Goal: Task Accomplishment & Management: Manage account settings

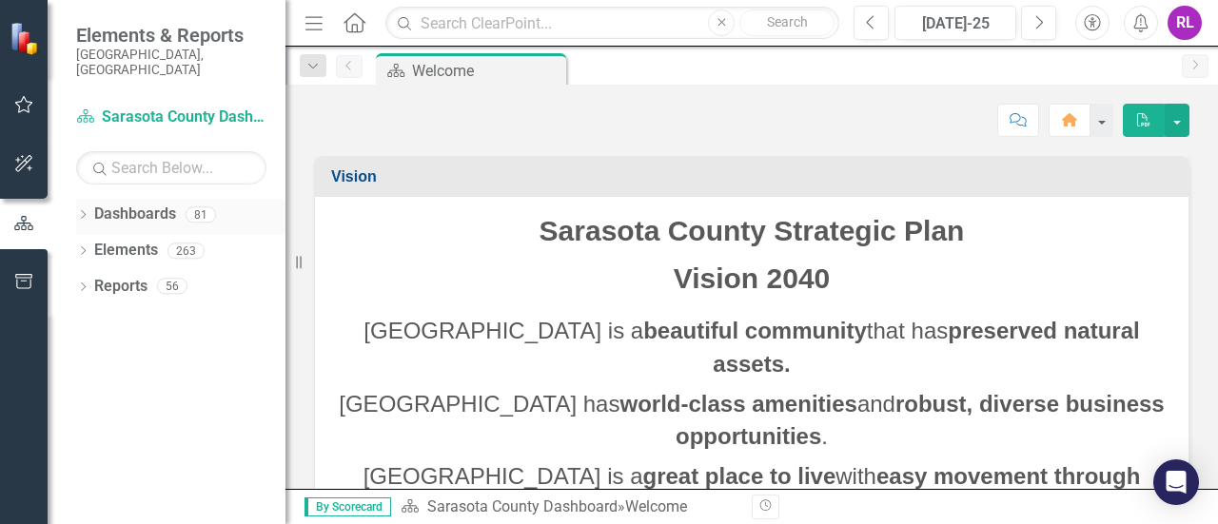
click at [85, 211] on icon "Dropdown" at bounding box center [82, 216] width 13 height 10
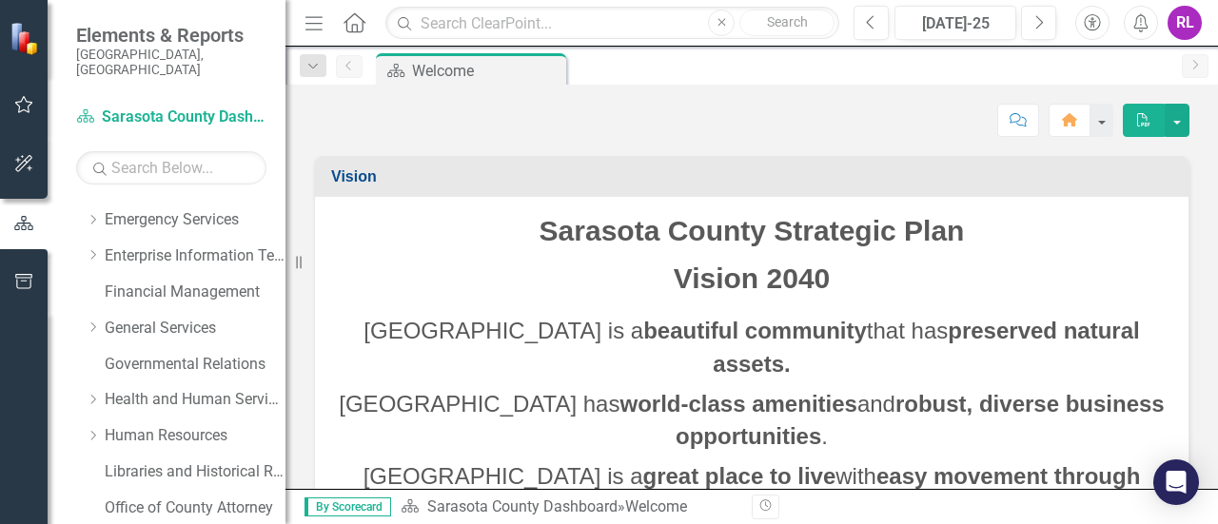
scroll to position [285, 0]
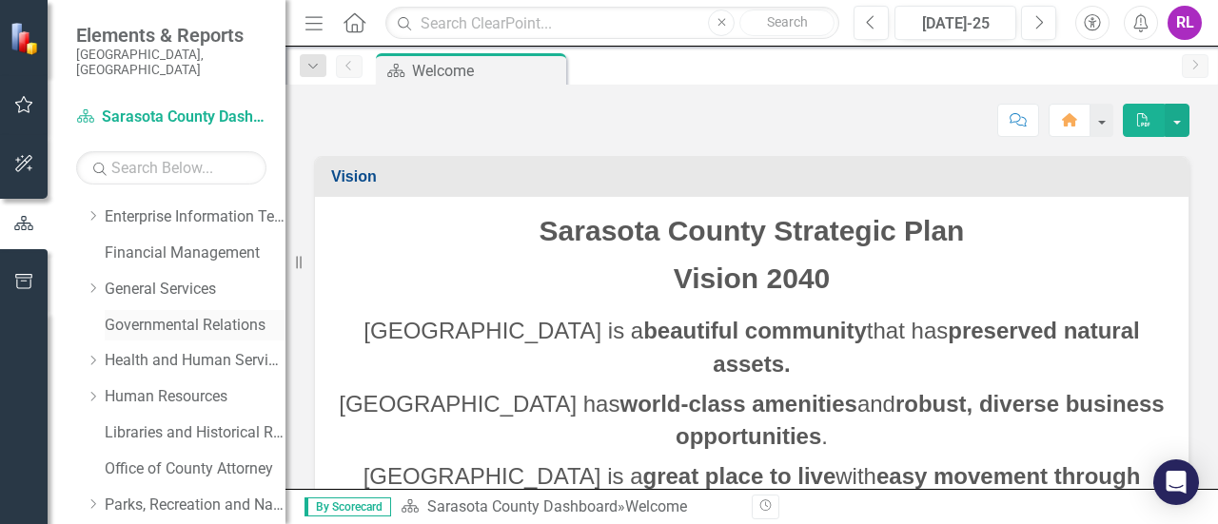
click at [171, 315] on link "Governmental Relations" at bounding box center [195, 326] width 181 height 22
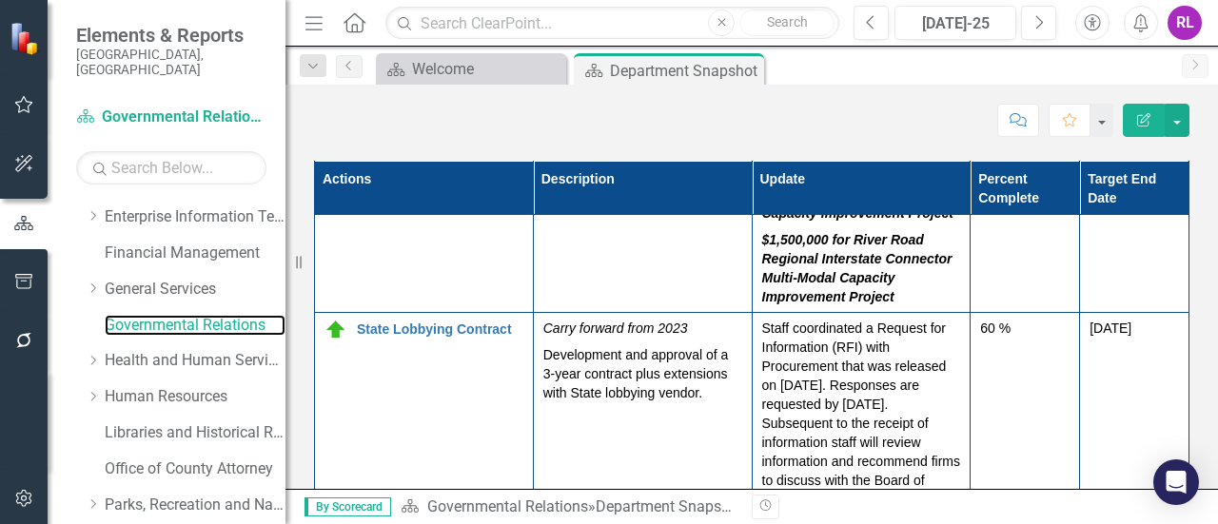
scroll to position [1660, 0]
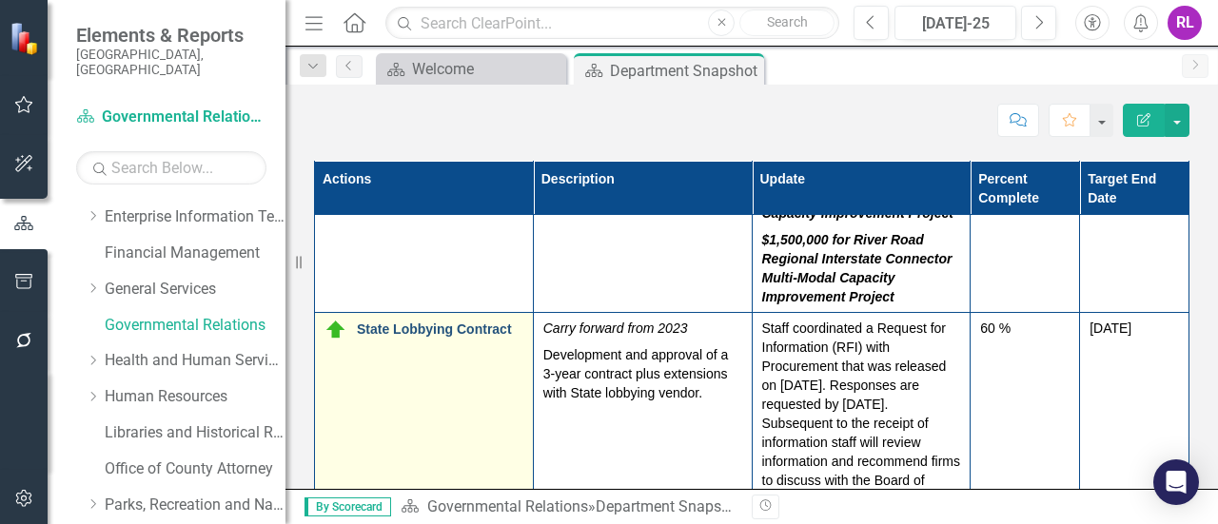
click at [415, 323] on link "State Lobbying Contract" at bounding box center [440, 330] width 167 height 14
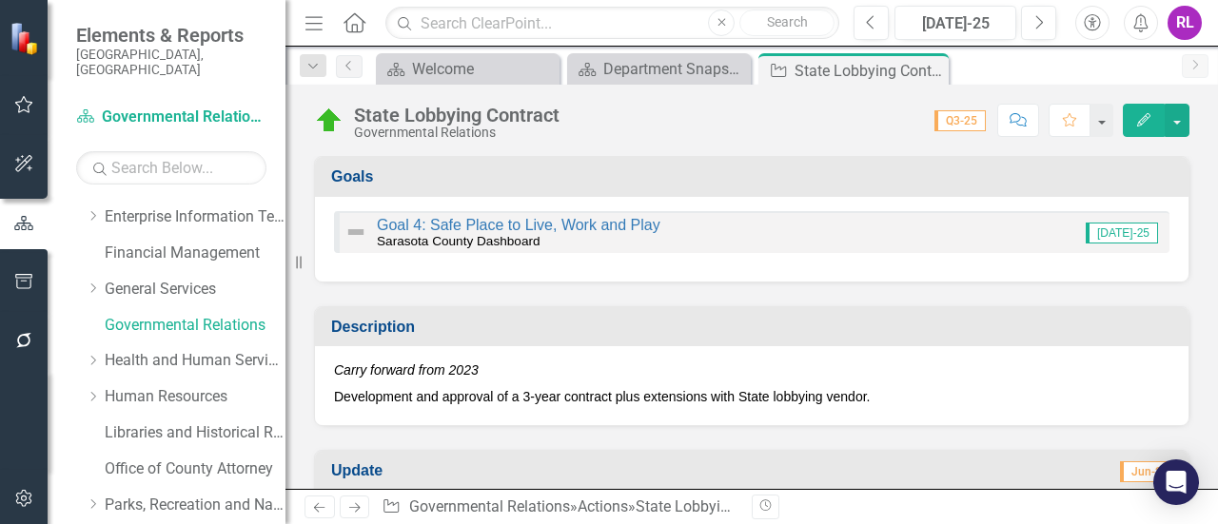
click at [1146, 127] on icon "Edit" at bounding box center [1143, 119] width 17 height 13
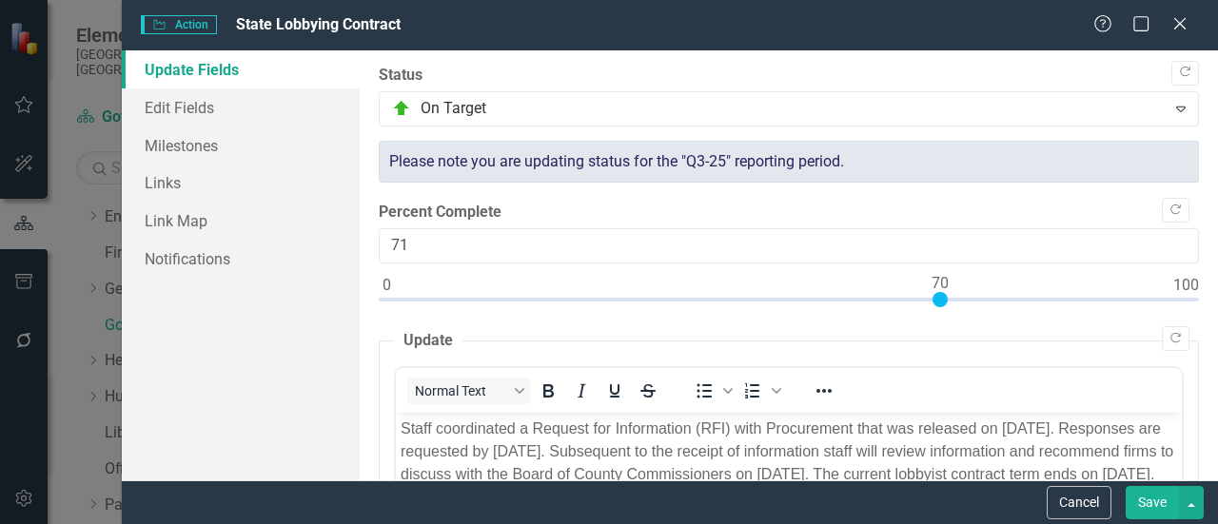
type input "70"
drag, startPoint x: 855, startPoint y: 301, endPoint x: 936, endPoint y: 301, distance: 81.8
click at [936, 301] on div at bounding box center [940, 299] width 15 height 15
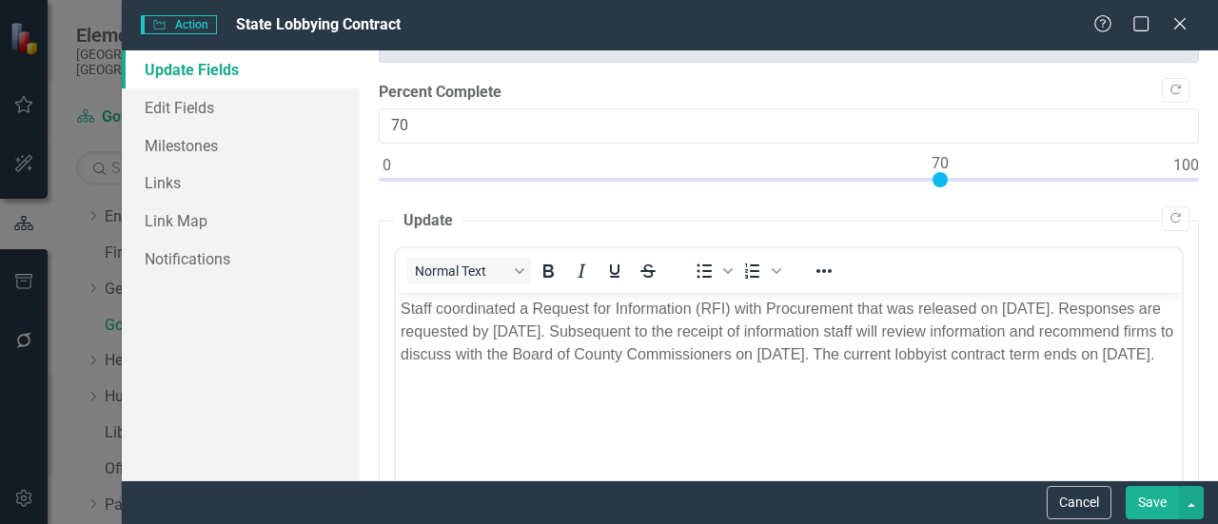
scroll to position [190, 0]
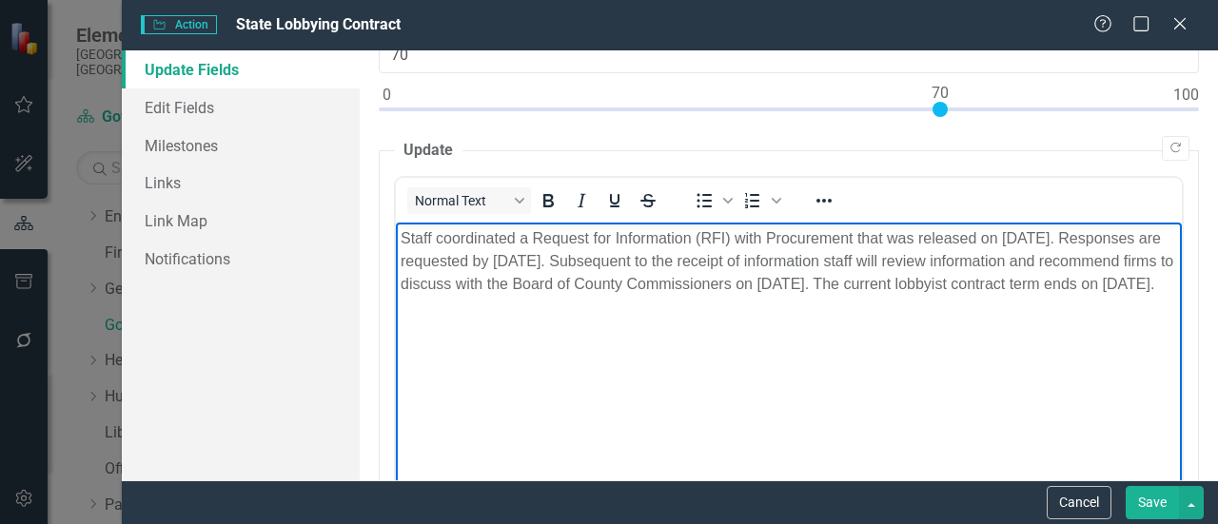
click at [1039, 239] on p "Staff coordinated a Request for Information (RFI) with Procurement that was rel…" at bounding box center [789, 260] width 777 height 69
drag, startPoint x: 646, startPoint y: 261, endPoint x: 660, endPoint y: 289, distance: 31.9
click at [645, 261] on p "Staff coordinated a Request for Information (RFI) with Procurement that was rel…" at bounding box center [789, 260] width 777 height 69
click at [1072, 283] on p "Staff coordinated a Request for Information (RFI) with Procurement that was rel…" at bounding box center [789, 260] width 777 height 69
click at [784, 295] on p "Staff coordinated a Request for Information (RFI) with Procurement that was rel…" at bounding box center [789, 260] width 777 height 69
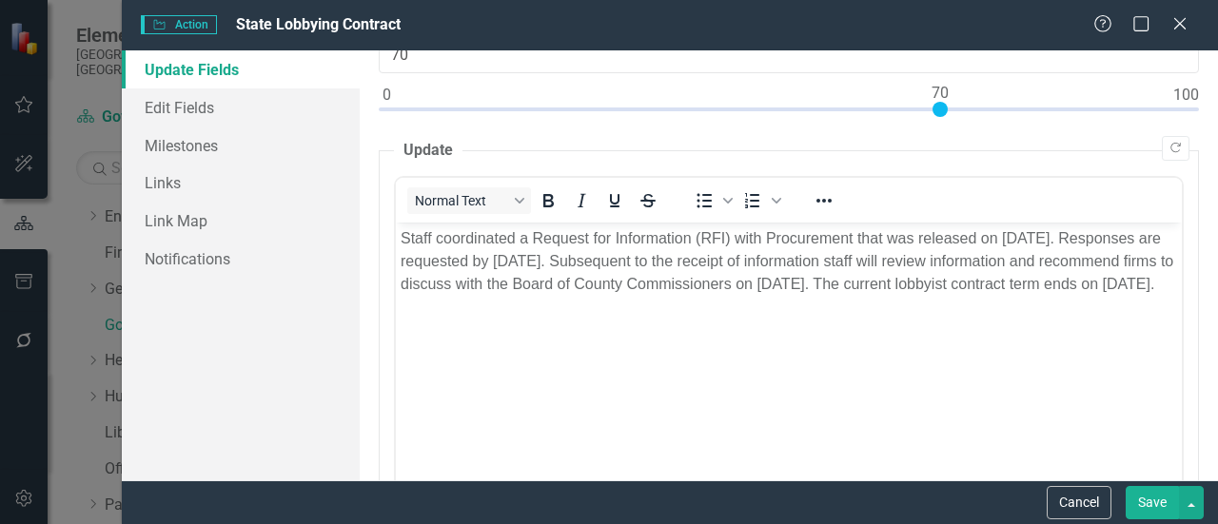
click at [1151, 500] on button "Save" at bounding box center [1152, 502] width 53 height 33
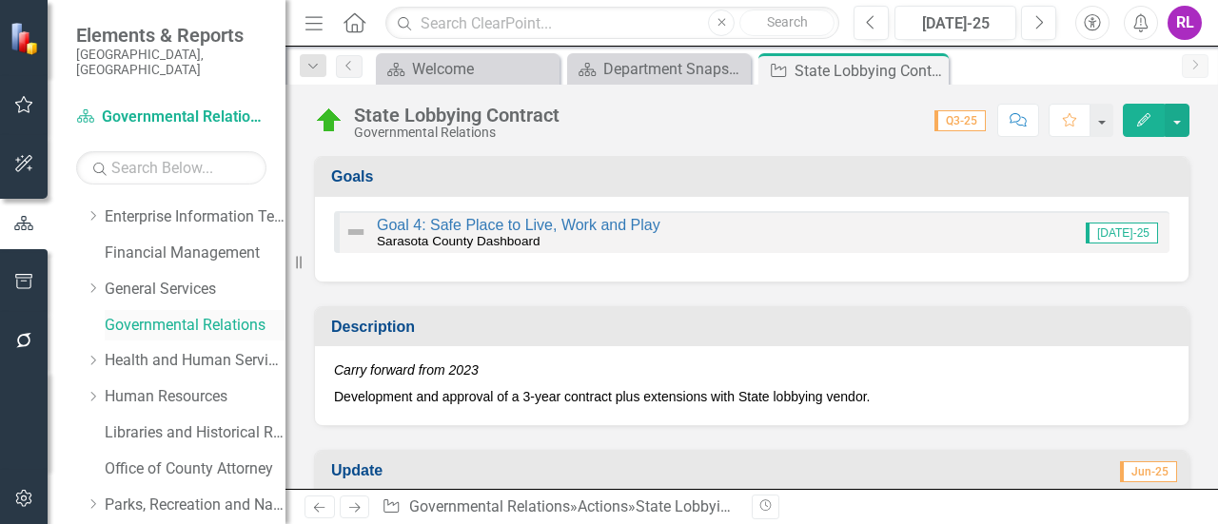
click at [120, 315] on link "Governmental Relations" at bounding box center [195, 326] width 181 height 22
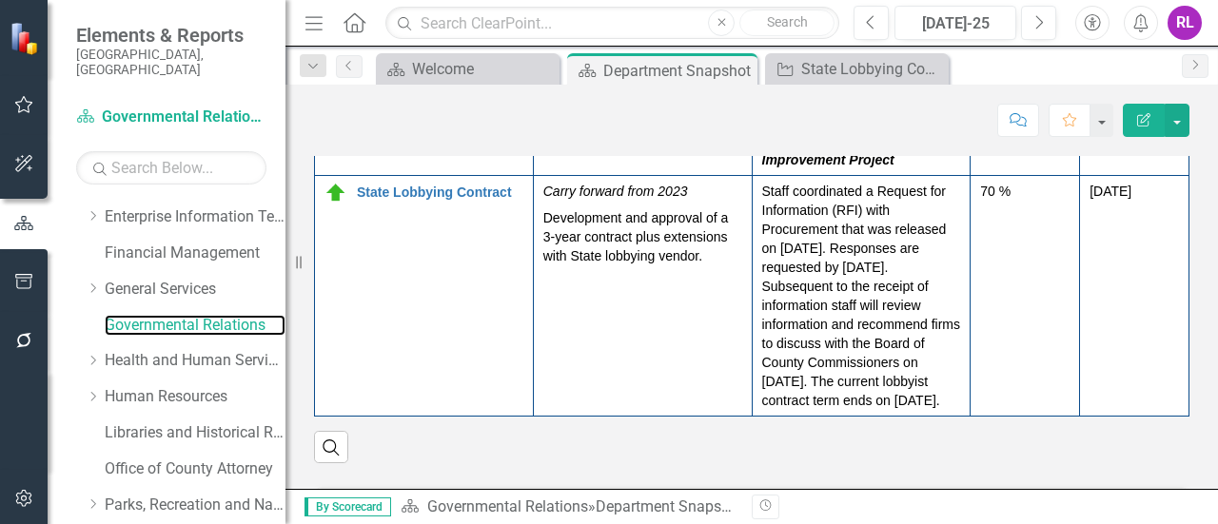
scroll to position [1811, 0]
